Goal: Task Accomplishment & Management: Use online tool/utility

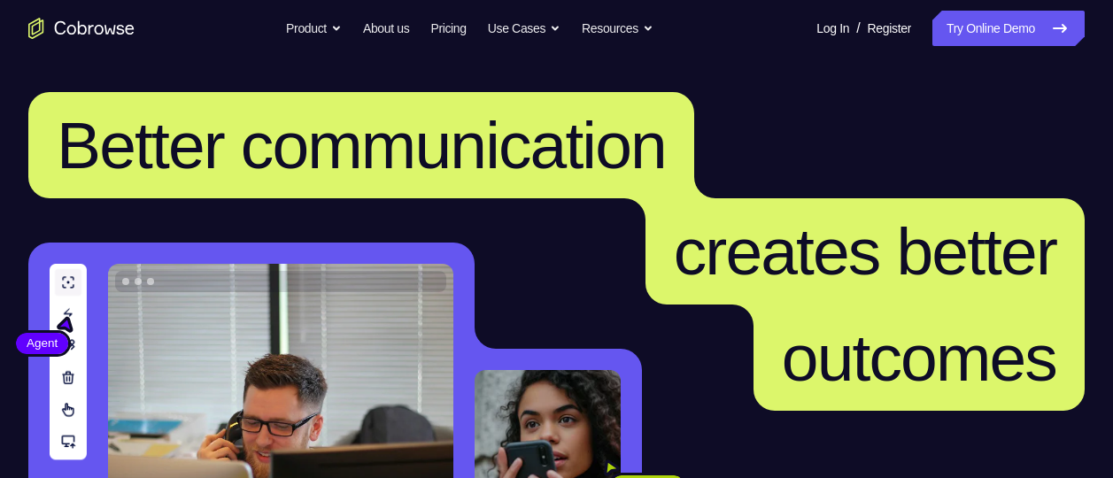
click at [981, 31] on link "Try Online Demo" at bounding box center [1008, 28] width 152 height 35
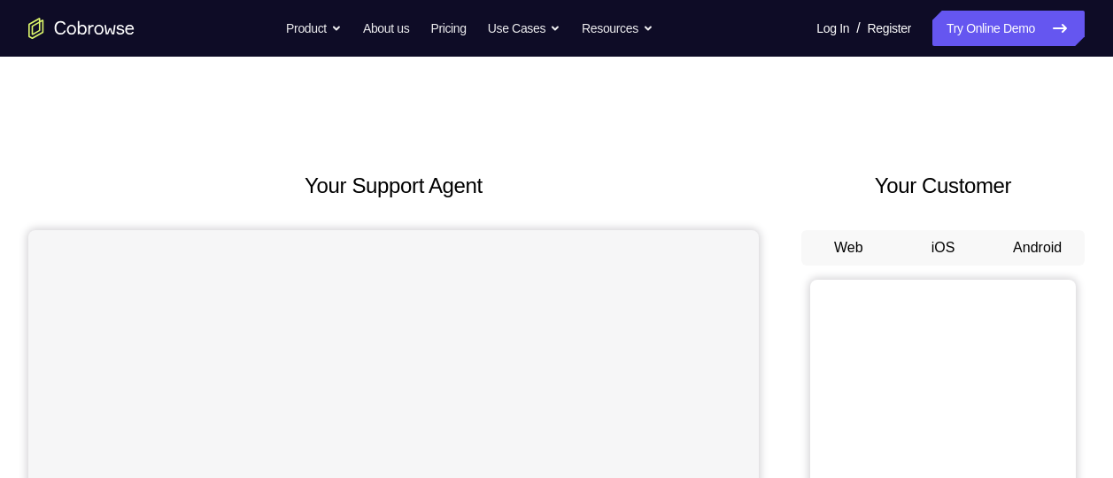
click at [1020, 250] on button "Android" at bounding box center [1037, 247] width 95 height 35
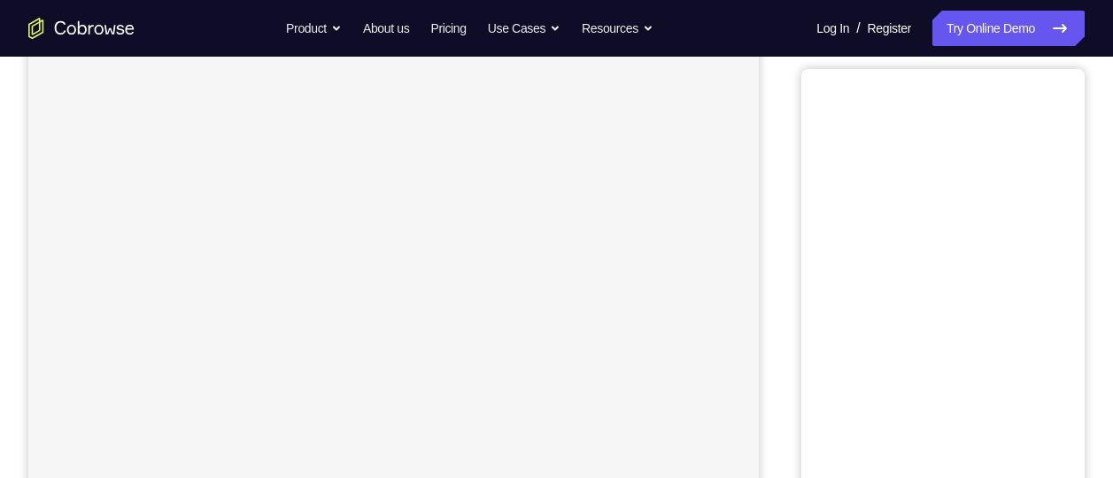
scroll to position [95, 0]
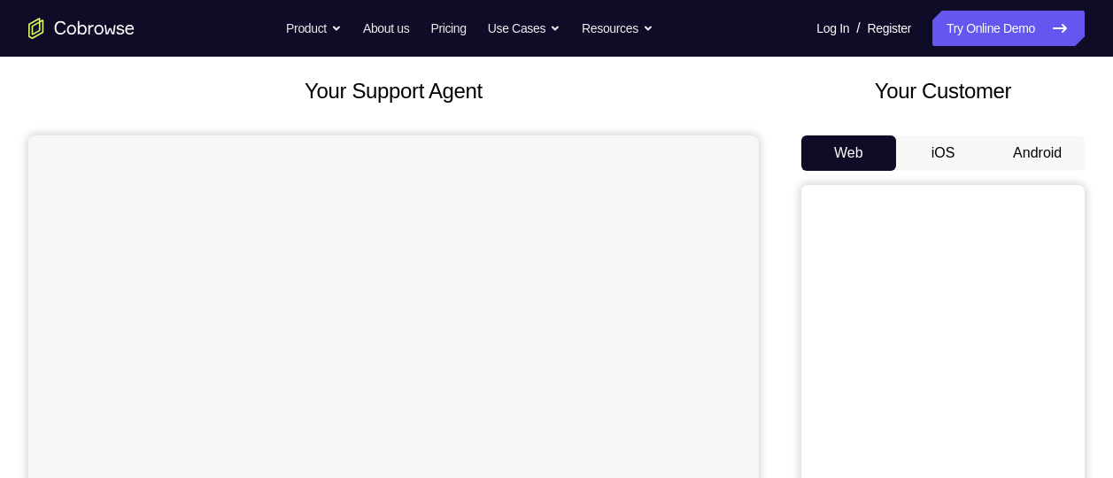
click at [1057, 161] on button "Android" at bounding box center [1037, 152] width 95 height 35
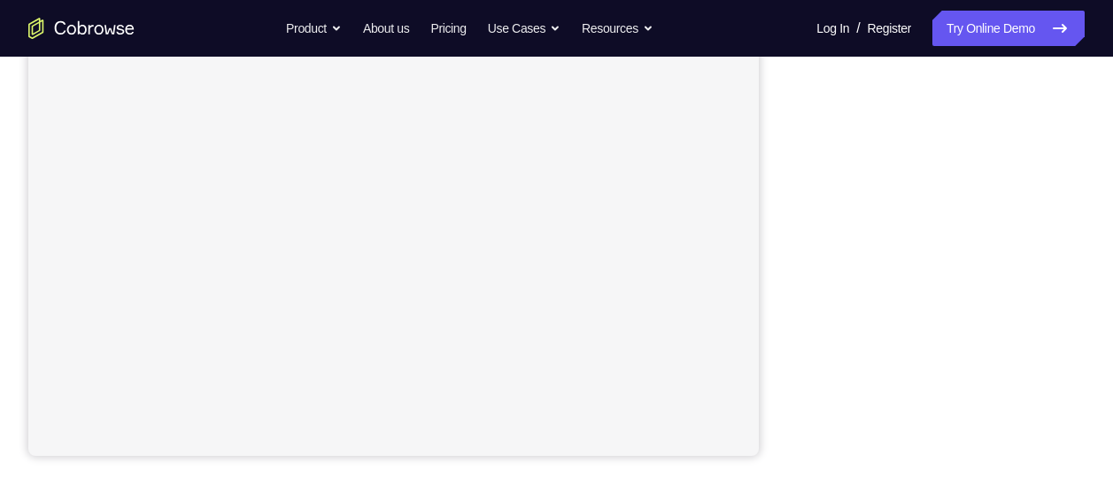
scroll to position [408, 0]
